Goal: Transaction & Acquisition: Subscribe to service/newsletter

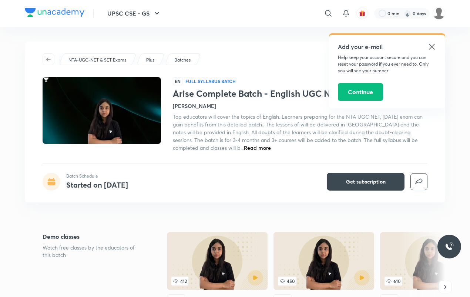
click at [434, 47] on icon at bounding box center [432, 46] width 9 height 9
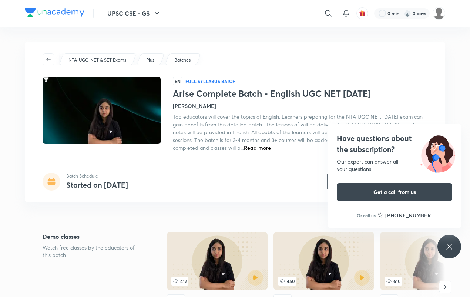
click at [453, 245] on icon at bounding box center [449, 246] width 9 height 9
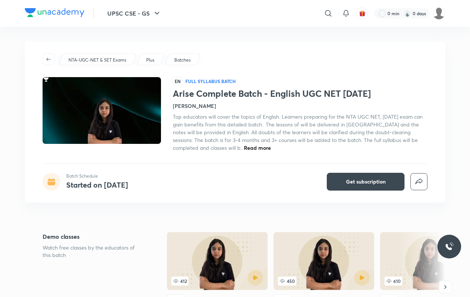
click at [181, 107] on h4 "[PERSON_NAME]" at bounding box center [194, 106] width 43 height 8
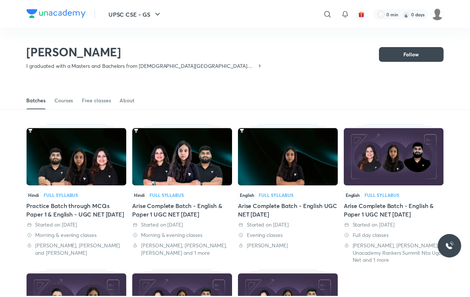
scroll to position [32, 0]
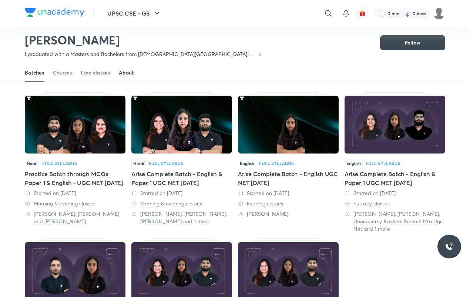
click at [125, 77] on link "About" at bounding box center [126, 73] width 15 height 18
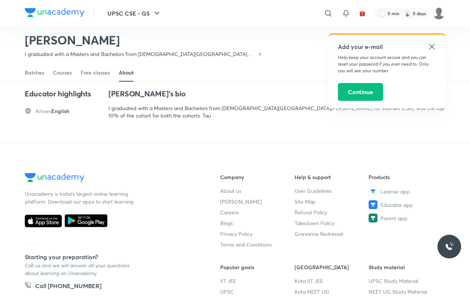
click at [133, 77] on link "About" at bounding box center [126, 73] width 15 height 18
click at [431, 44] on icon at bounding box center [432, 46] width 9 height 9
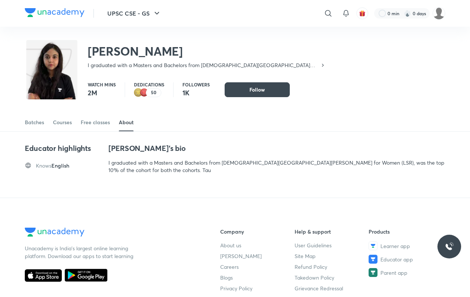
click at [130, 121] on div "About" at bounding box center [126, 121] width 15 height 7
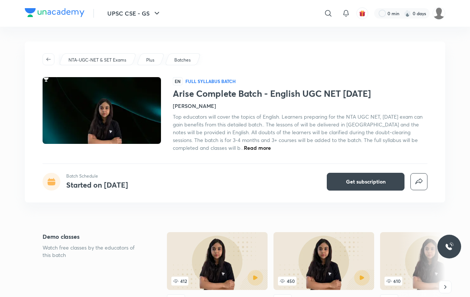
click at [361, 191] on div "NTA-UGC-NET & SET Exams Plus Batches EN Full Syllabus Batch Arise Complete Batc…" at bounding box center [235, 121] width 421 height 161
click at [351, 182] on span "Get subscription" at bounding box center [366, 181] width 40 height 7
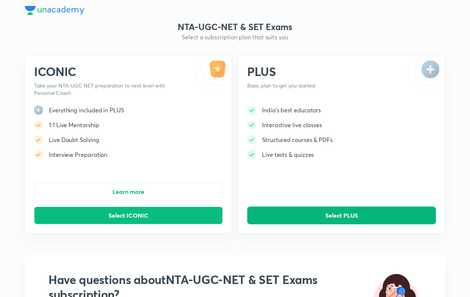
click at [311, 207] on button "Select PLUS" at bounding box center [341, 215] width 189 height 18
